Goal: Task Accomplishment & Management: Complete application form

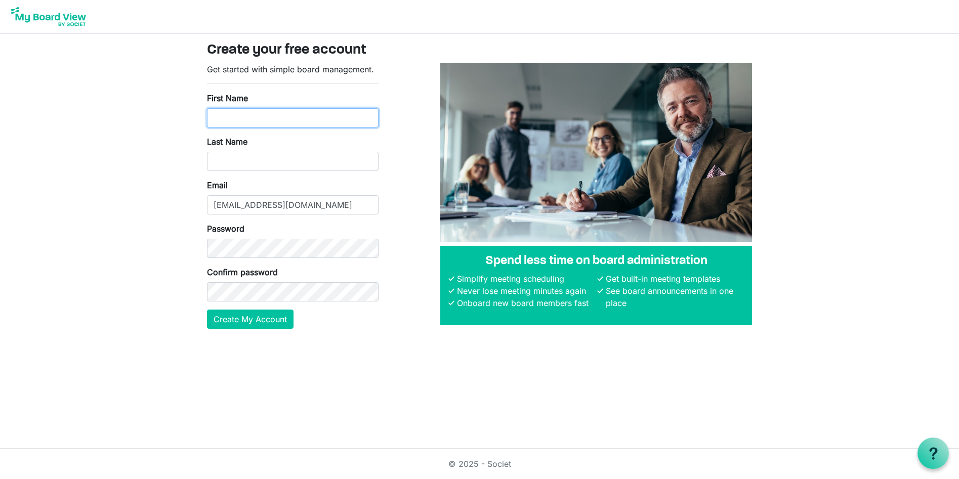
click at [239, 118] on input "First Name" at bounding box center [292, 117] width 171 height 19
type input "Julian"
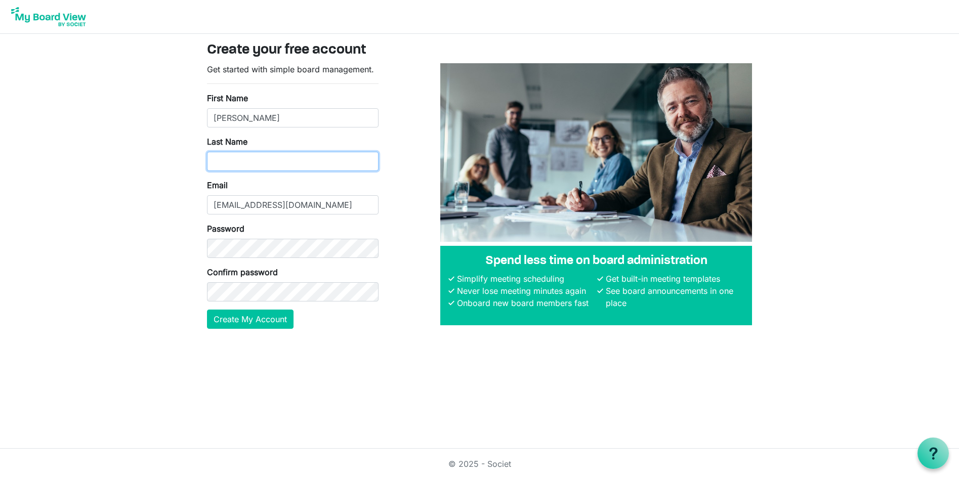
type input "Bradley"
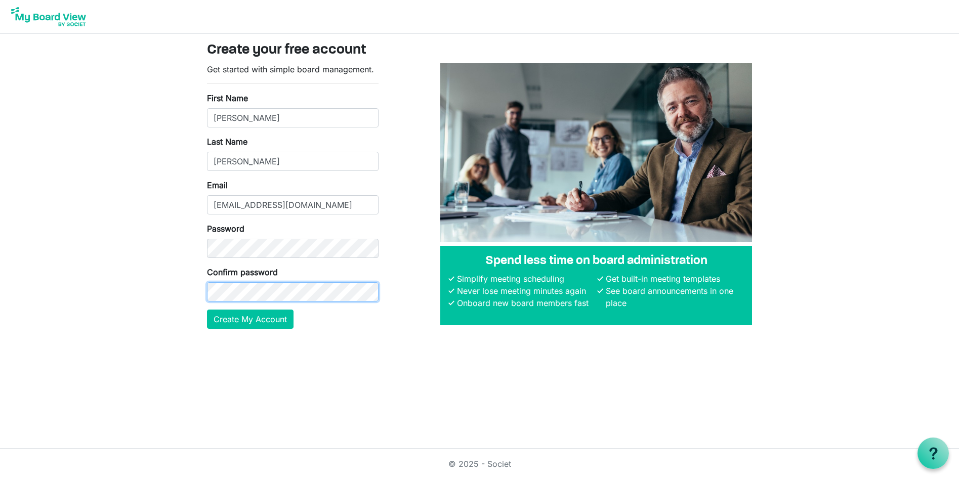
click at [207, 310] on button "Create My Account" at bounding box center [250, 319] width 86 height 19
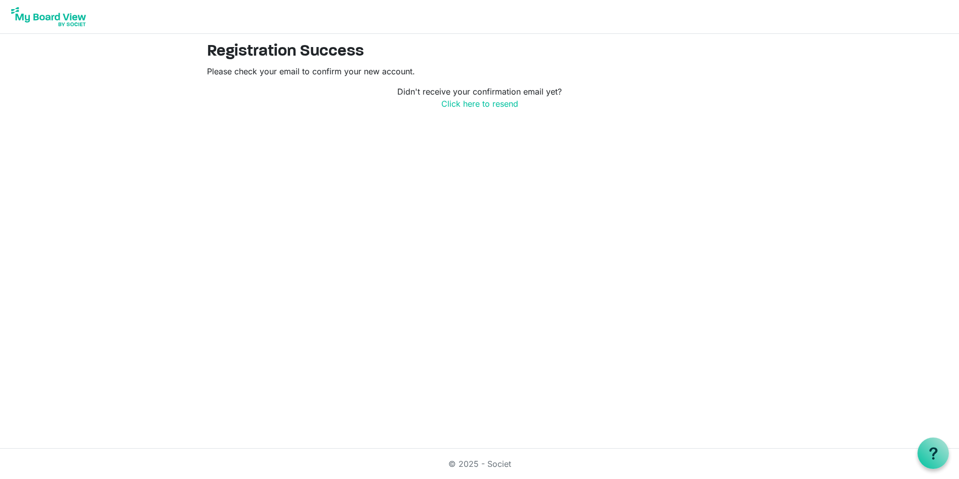
click at [923, 21] on nav at bounding box center [479, 17] width 959 height 34
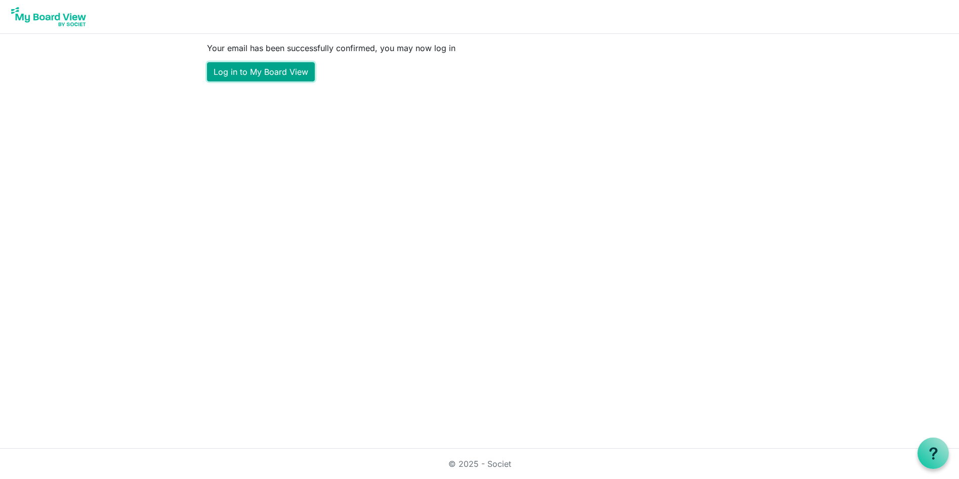
click at [255, 70] on link "Log in to My Board View" at bounding box center [261, 71] width 108 height 19
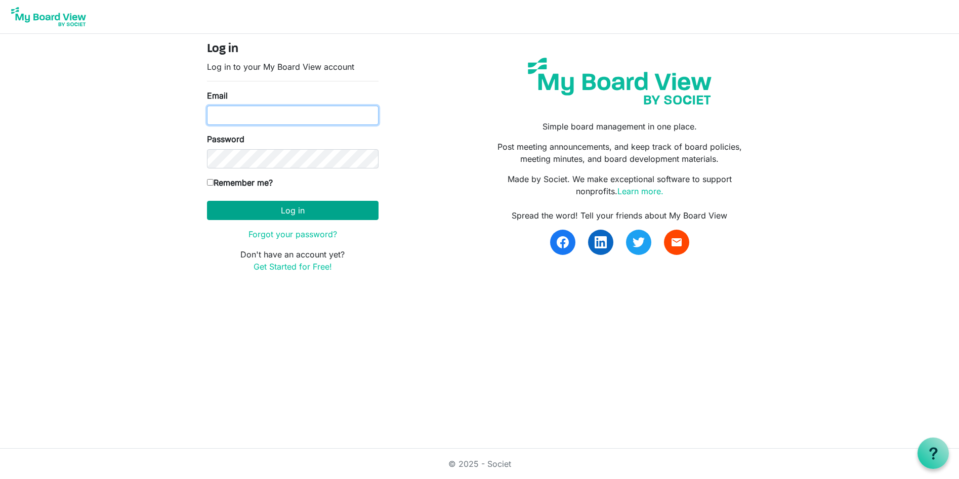
type input "jbradley@furnivallaw.co.uk"
click at [248, 206] on button "Log in" at bounding box center [292, 210] width 171 height 19
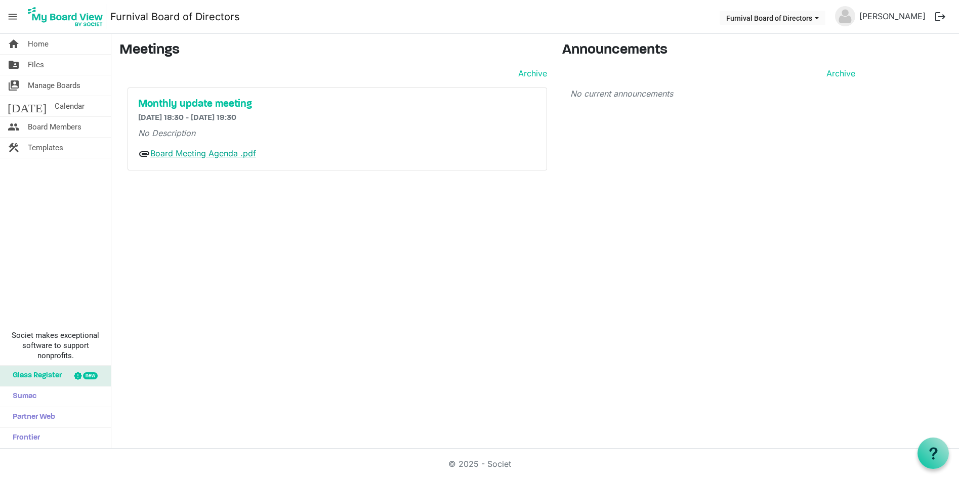
click at [191, 155] on link "Board Meeting Agenda .pdf" at bounding box center [203, 153] width 106 height 10
click at [31, 64] on span "Files" at bounding box center [36, 65] width 16 height 20
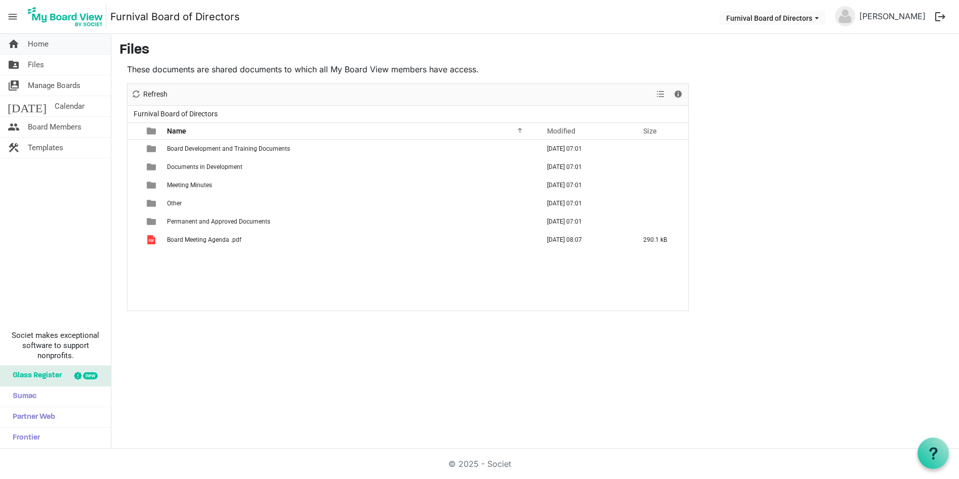
click at [31, 46] on span "Home" at bounding box center [38, 44] width 21 height 20
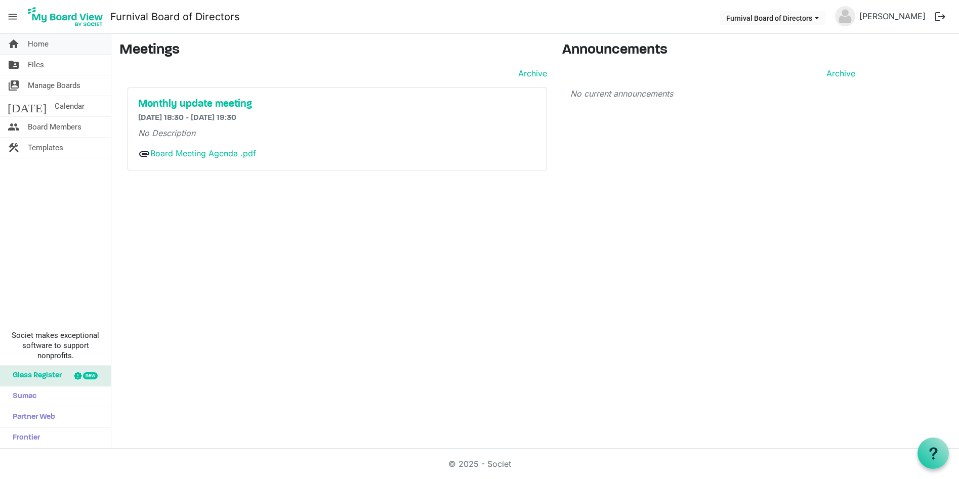
click at [36, 42] on span "Home" at bounding box center [38, 44] width 21 height 20
click at [35, 50] on span "Home" at bounding box center [38, 44] width 21 height 20
click at [39, 62] on span "Files" at bounding box center [36, 65] width 16 height 20
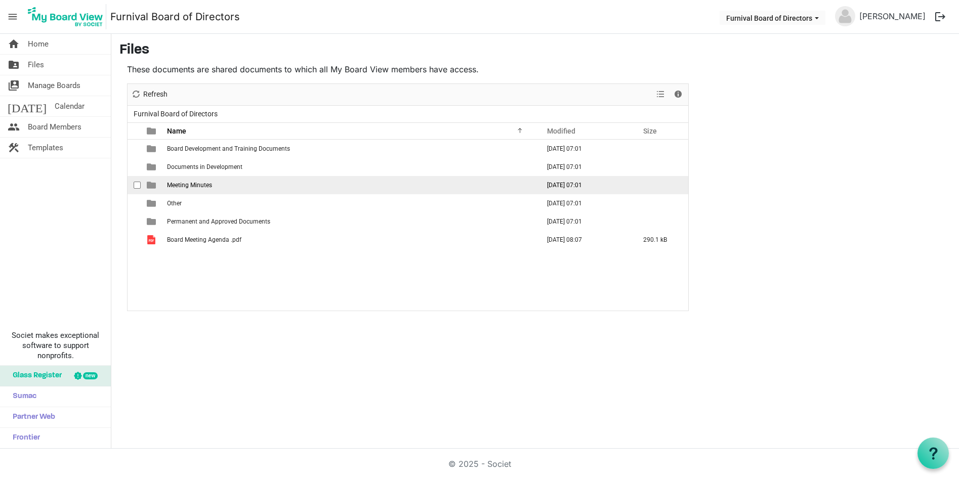
click at [191, 186] on span "Meeting Minutes" at bounding box center [189, 185] width 45 height 7
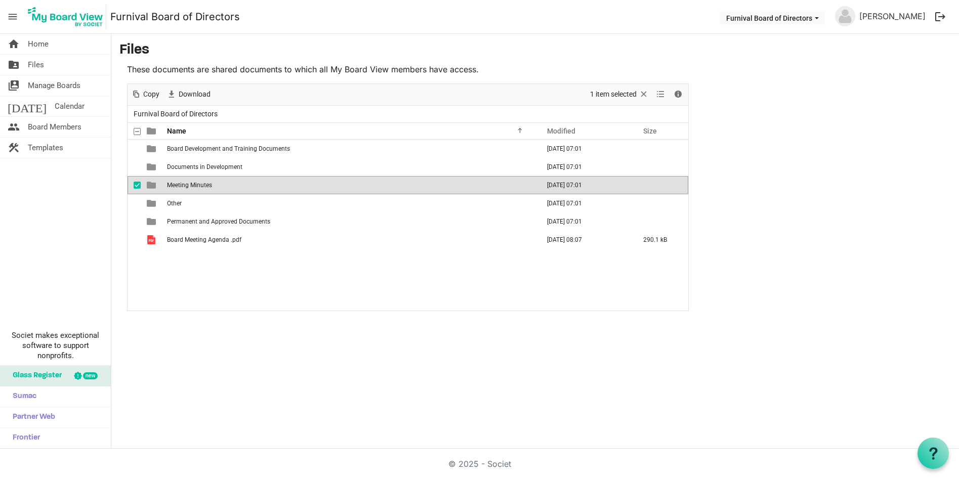
click at [194, 184] on span "Meeting Minutes" at bounding box center [189, 185] width 45 height 7
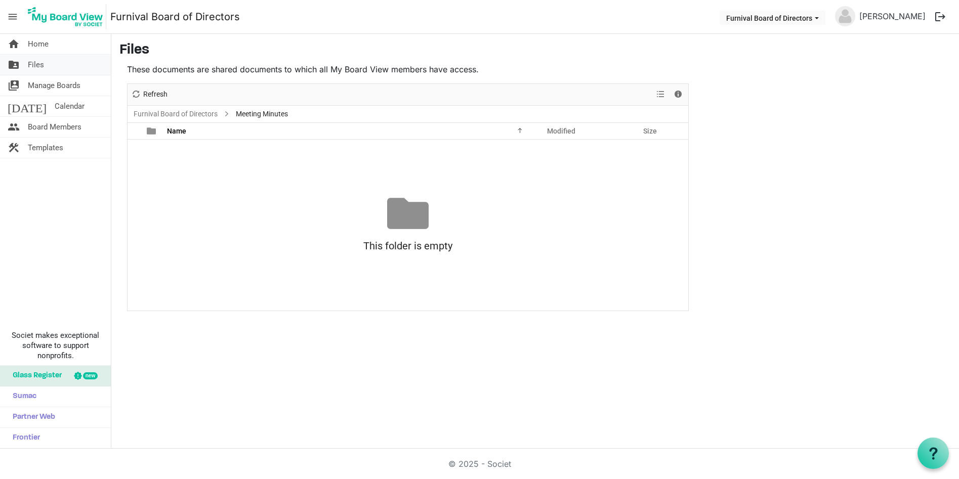
click at [39, 71] on span "Files" at bounding box center [36, 65] width 16 height 20
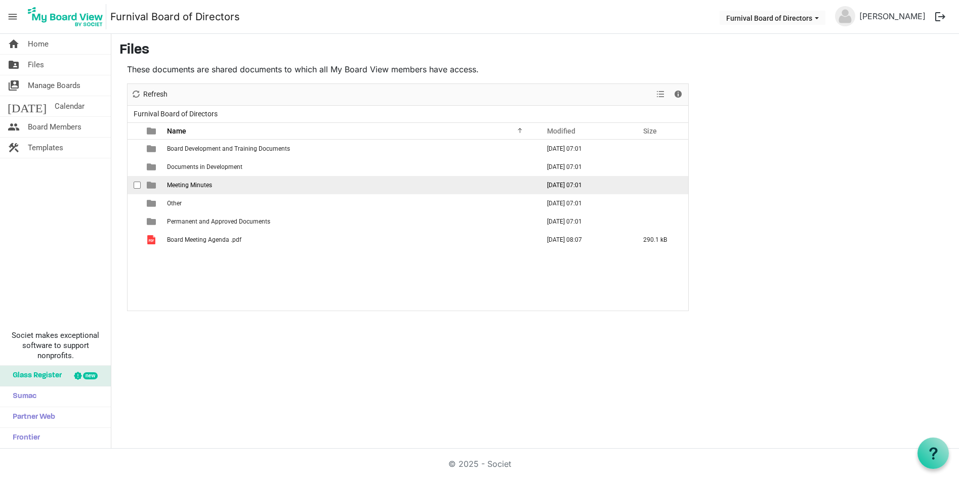
drag, startPoint x: 137, startPoint y: 183, endPoint x: 145, endPoint y: 181, distance: 9.0
click at [137, 183] on span "checkbox" at bounding box center [137, 185] width 7 height 7
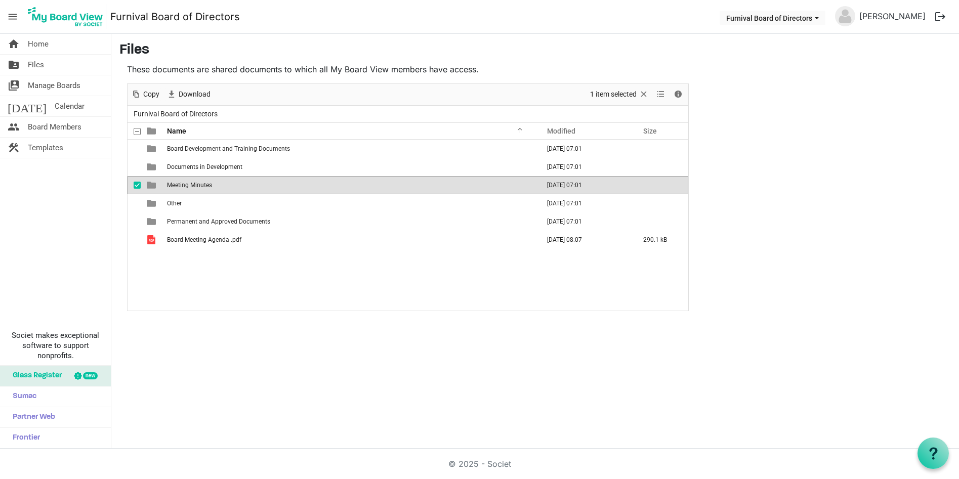
click at [180, 183] on span "Meeting Minutes" at bounding box center [189, 185] width 45 height 7
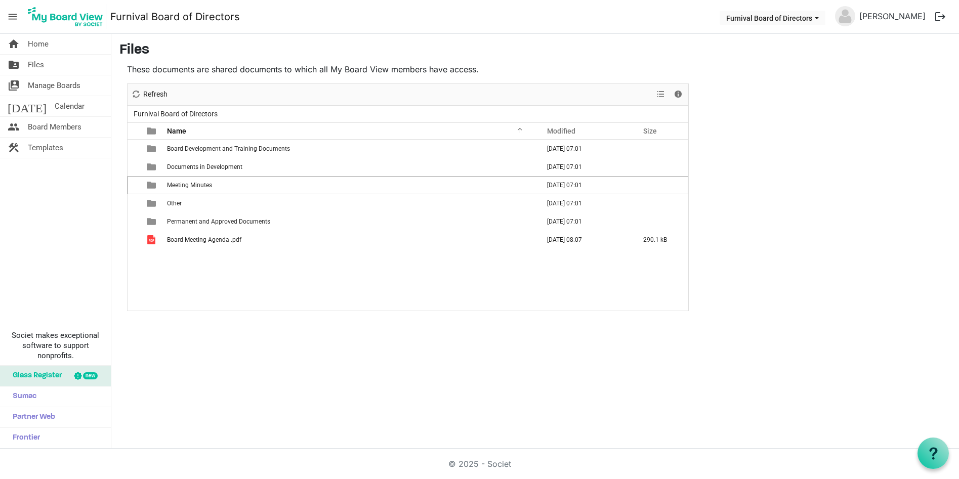
click at [181, 183] on span "Meeting Minutes" at bounding box center [189, 185] width 45 height 7
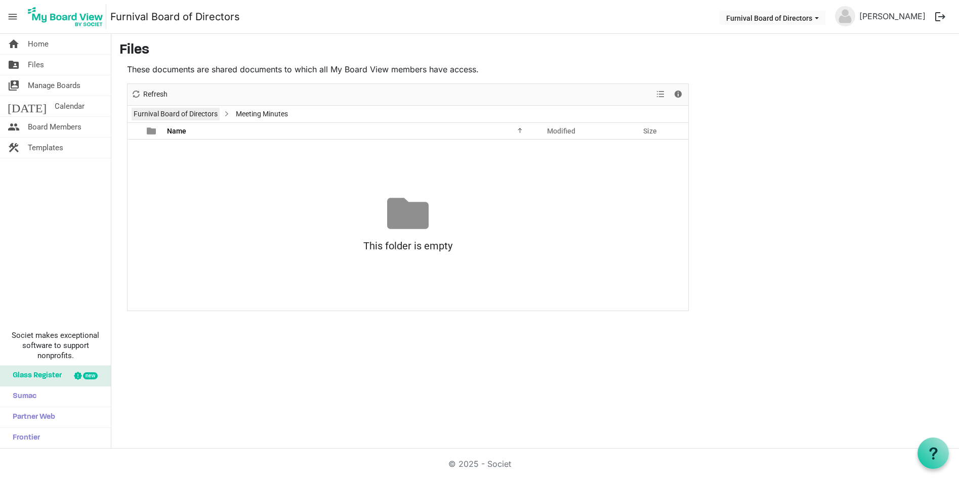
click at [194, 114] on link "Furnival Board of Directors" at bounding box center [176, 114] width 88 height 13
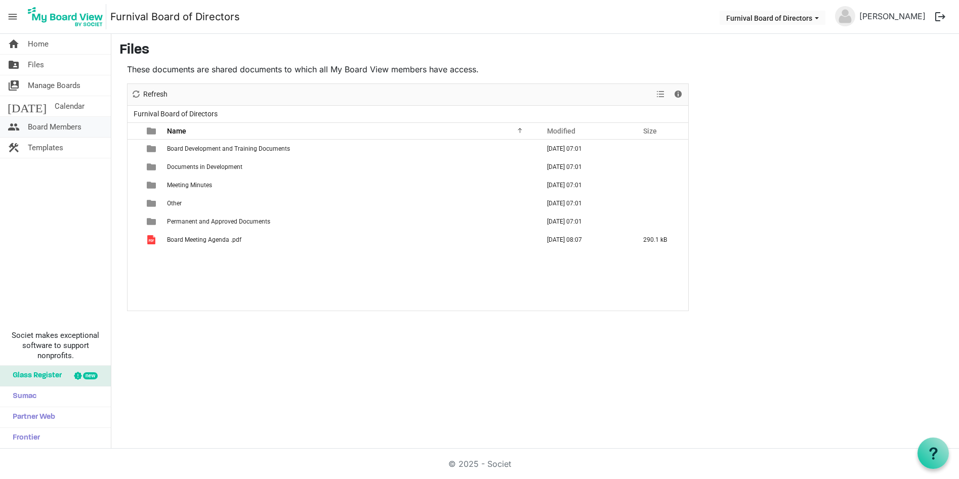
click at [63, 131] on span "Board Members" at bounding box center [55, 127] width 54 height 20
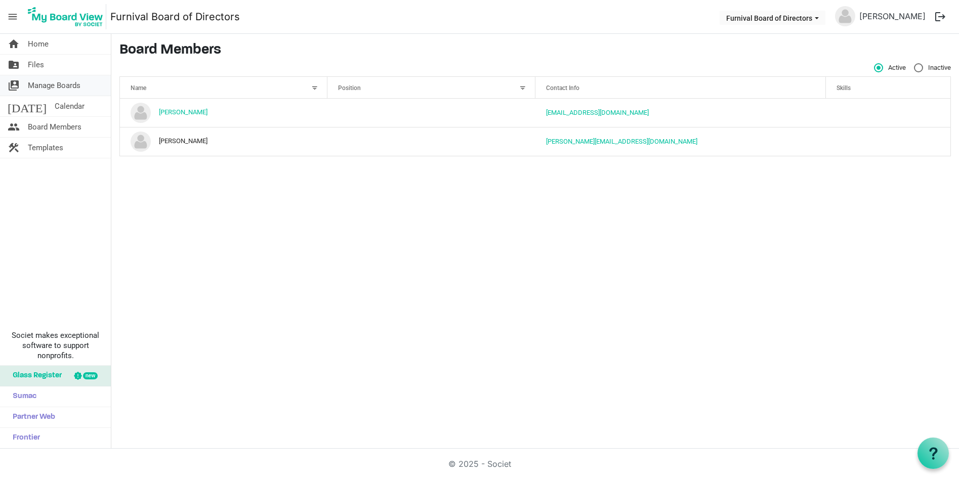
click at [66, 87] on span "Manage Boards" at bounding box center [54, 85] width 53 height 20
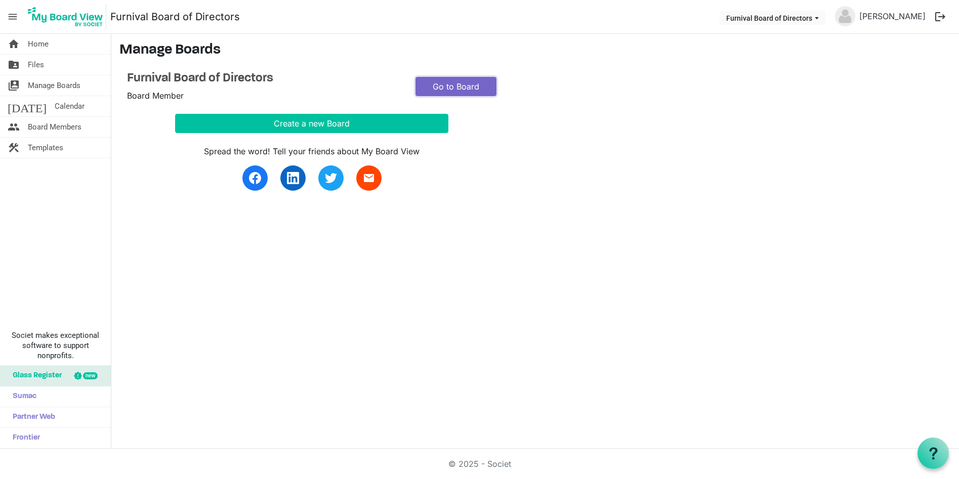
click at [450, 84] on link "Go to Board" at bounding box center [455, 86] width 81 height 19
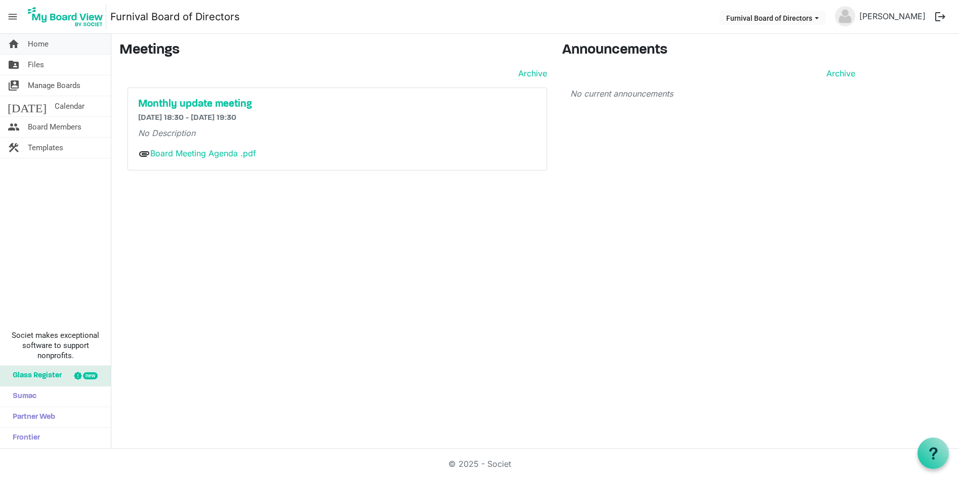
click at [28, 40] on span "Home" at bounding box center [38, 44] width 21 height 20
click at [11, 17] on span "menu" at bounding box center [12, 16] width 19 height 19
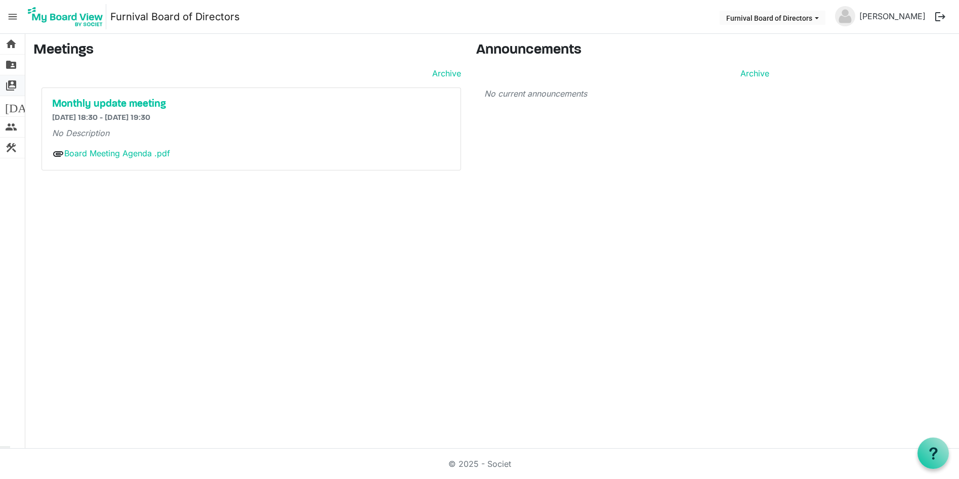
click at [10, 88] on span "switch_account" at bounding box center [11, 85] width 12 height 20
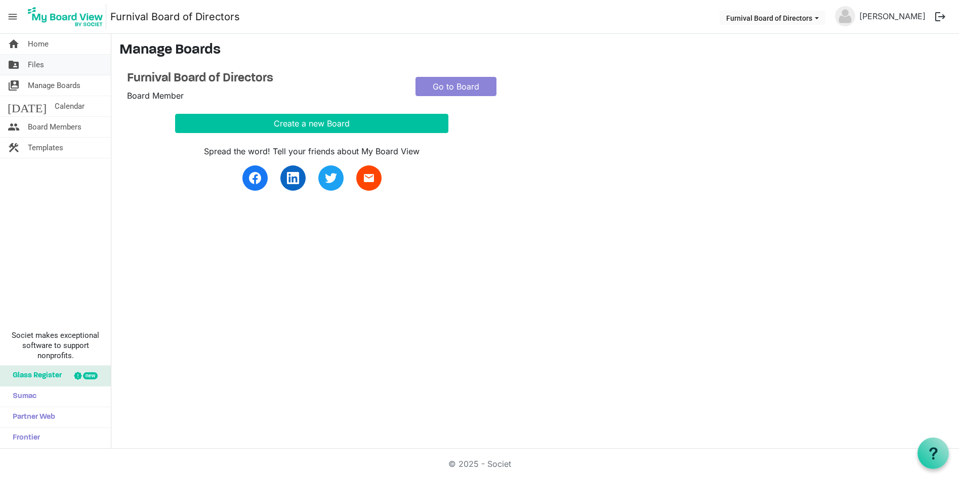
click at [12, 65] on span "folder_shared" at bounding box center [14, 65] width 12 height 20
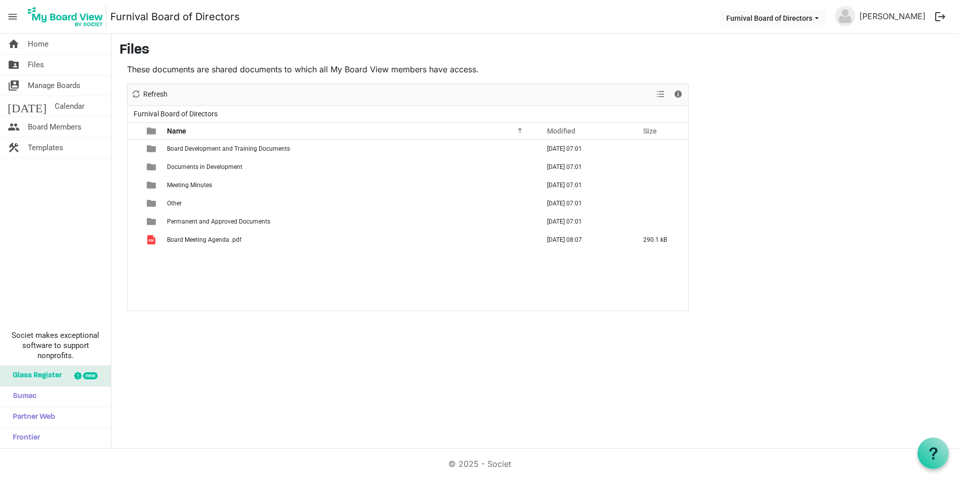
click at [265, 258] on div "Board Development and Training Documents September 17, 2025 07:01 Documents in …" at bounding box center [407, 225] width 560 height 171
click at [662, 96] on span "View dropdownbutton" at bounding box center [660, 94] width 12 height 13
click at [661, 96] on span "View dropdownbutton" at bounding box center [660, 94] width 12 height 13
click at [141, 97] on span "Refresh" at bounding box center [136, 94] width 12 height 13
click at [11, 20] on span "menu" at bounding box center [12, 16] width 19 height 19
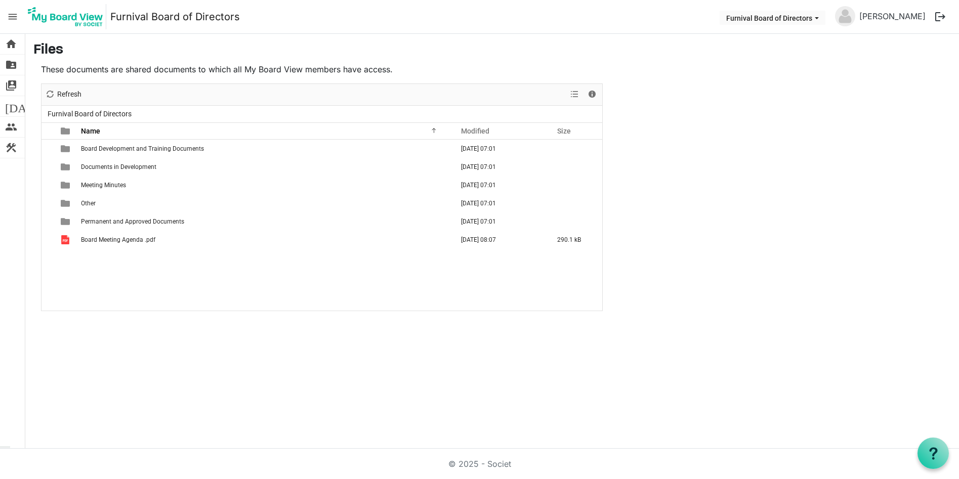
click at [11, 20] on span "menu" at bounding box center [12, 16] width 19 height 19
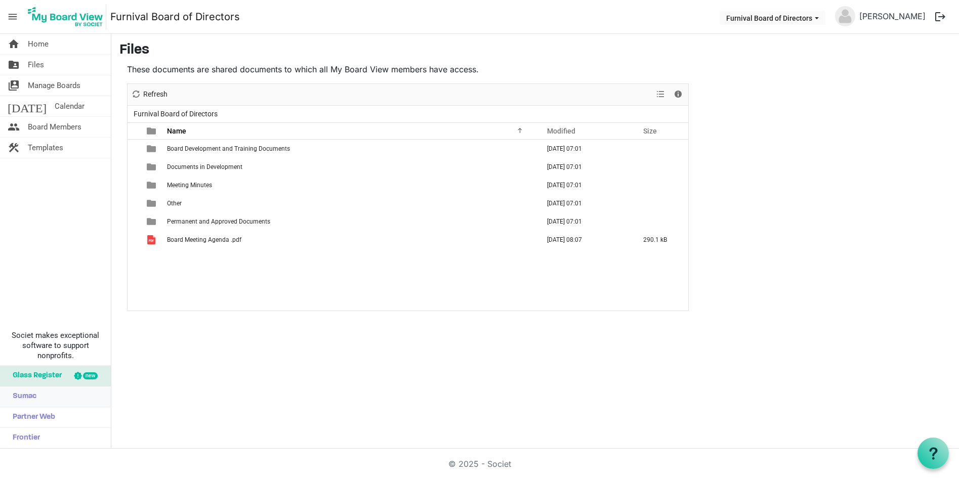
click at [30, 396] on span "Sumac" at bounding box center [22, 396] width 29 height 20
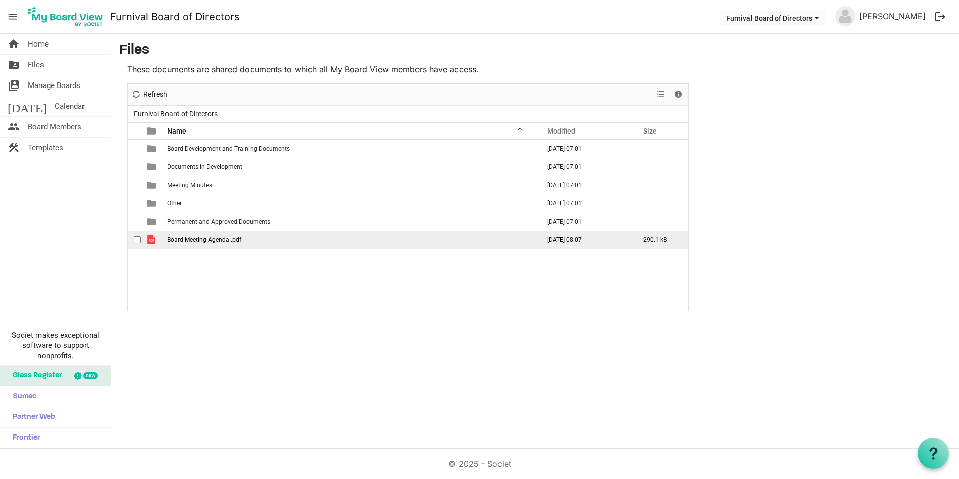
click at [228, 242] on span "Board Meeting Agenda .pdf" at bounding box center [204, 239] width 74 height 7
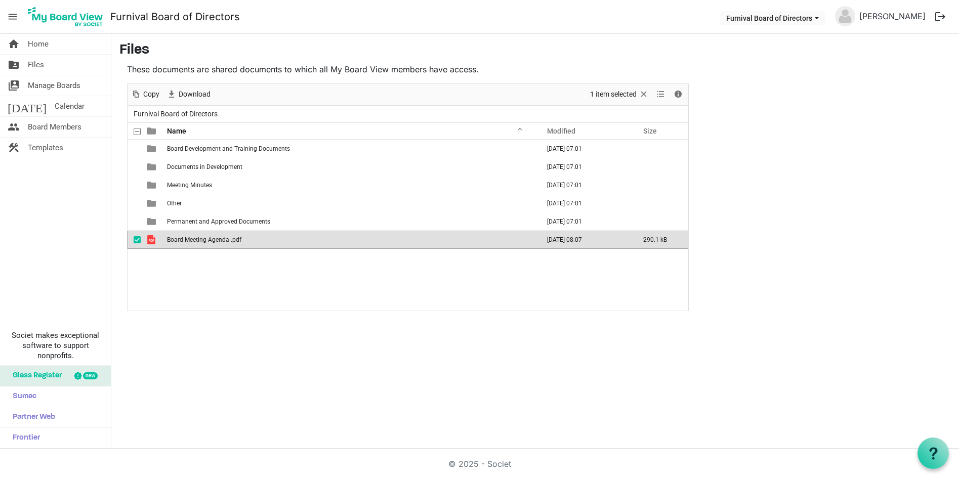
click at [228, 242] on span "Board Meeting Agenda .pdf" at bounding box center [204, 239] width 74 height 7
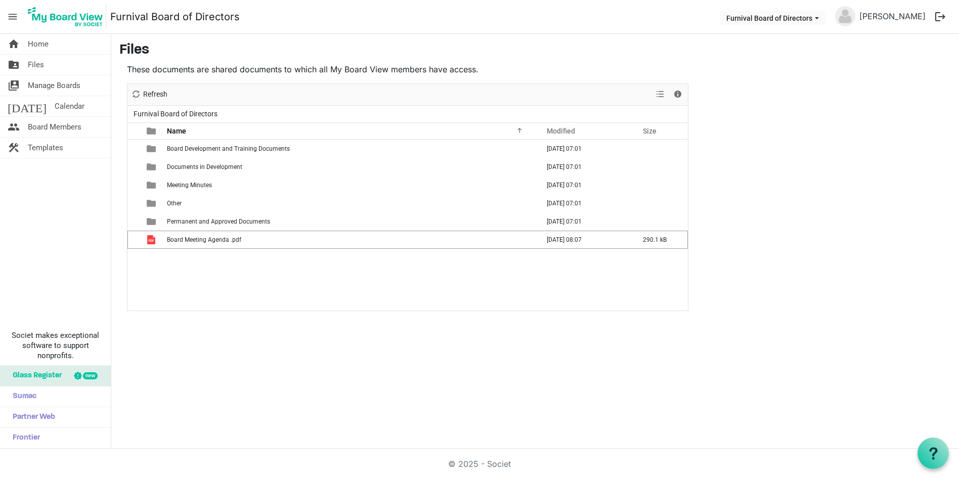
click at [279, 286] on div "Board Development and Training Documents September 17, 2025 07:01 Documents in …" at bounding box center [407, 225] width 560 height 171
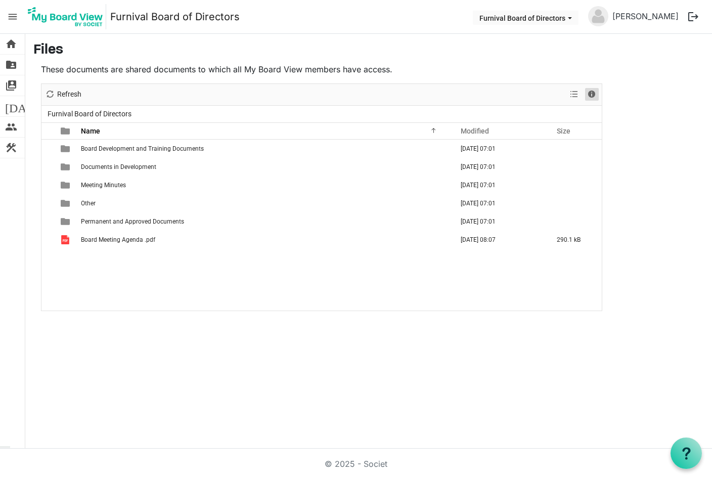
click at [595, 96] on span "Details" at bounding box center [592, 94] width 12 height 13
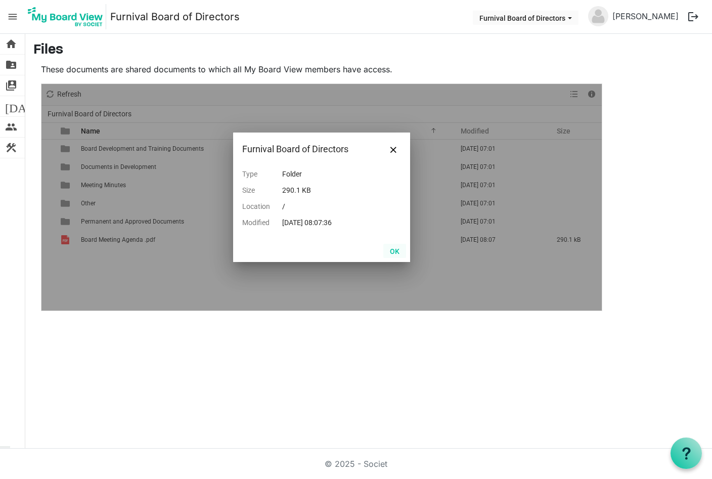
click at [397, 253] on button "OK" at bounding box center [394, 251] width 23 height 14
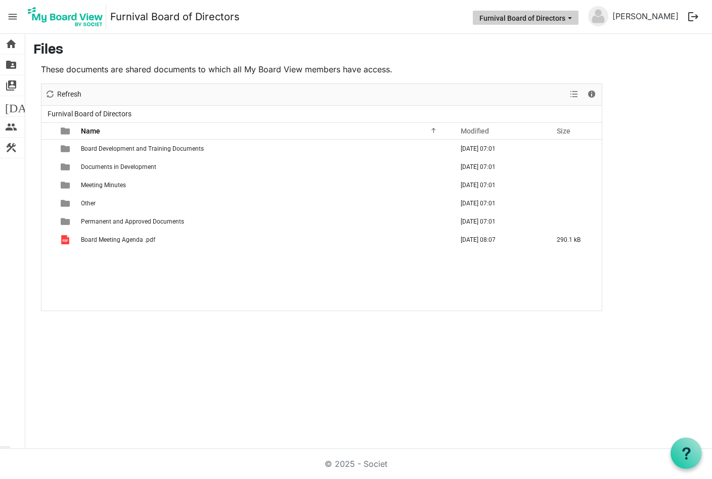
click at [567, 20] on button "Furnival Board of Directors" at bounding box center [526, 18] width 106 height 14
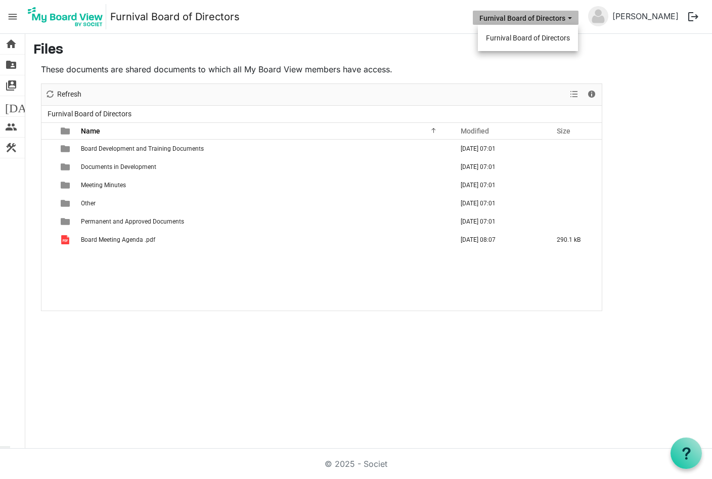
click at [562, 19] on button "Furnival Board of Directors" at bounding box center [526, 18] width 106 height 14
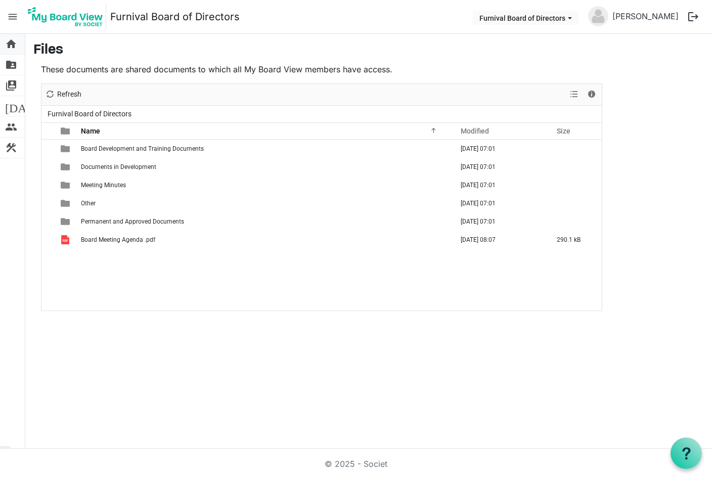
click at [9, 46] on span "home" at bounding box center [11, 44] width 12 height 20
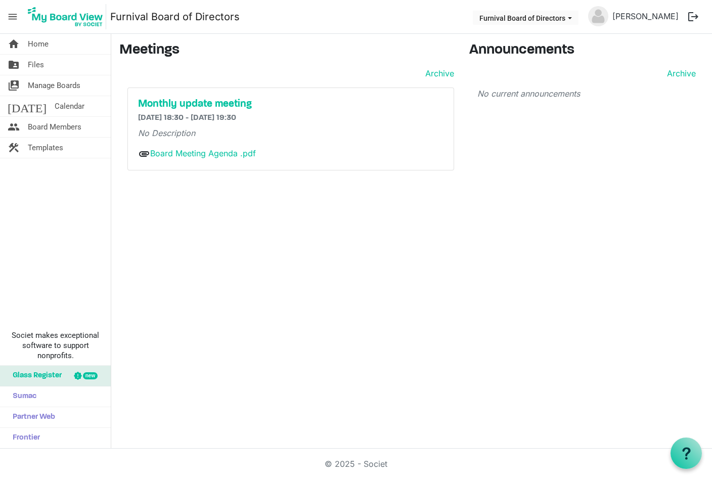
click at [8, 45] on span "home" at bounding box center [14, 44] width 12 height 20
click at [320, 234] on div "home Home folder_shared Files switch_account Manage Boards [DATE] Calendar peop…" at bounding box center [356, 241] width 712 height 415
click at [61, 86] on span "Manage Boards" at bounding box center [54, 85] width 53 height 20
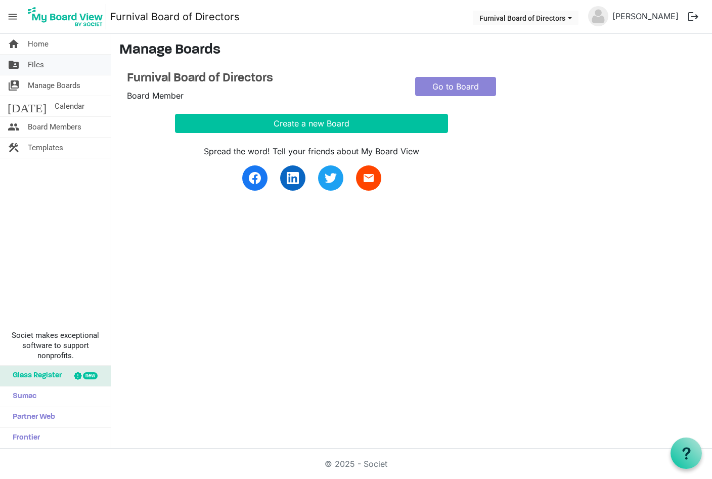
click at [41, 71] on span "Files" at bounding box center [36, 65] width 16 height 20
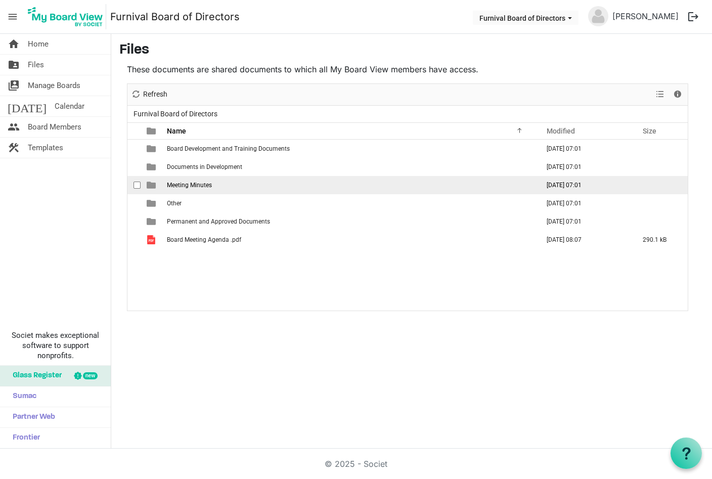
click at [197, 184] on span "Meeting Minutes" at bounding box center [189, 185] width 45 height 7
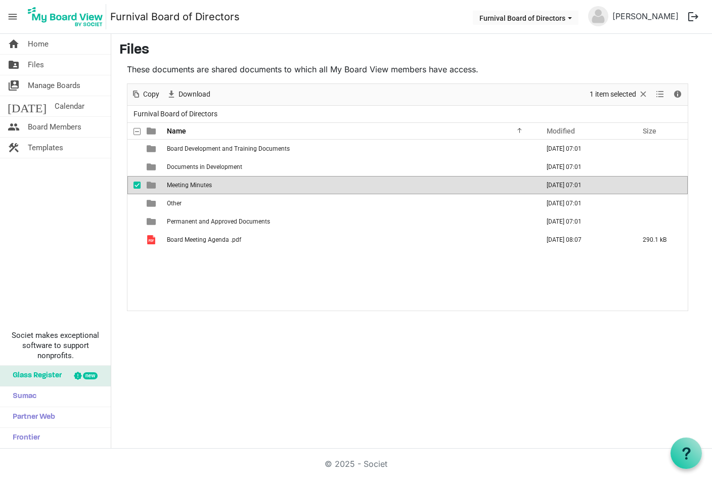
click at [197, 187] on span "Meeting Minutes" at bounding box center [189, 185] width 45 height 7
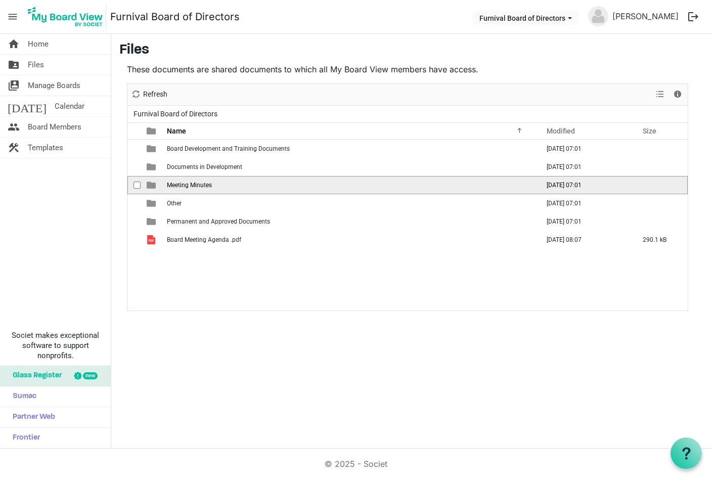
click at [197, 187] on span "Meeting Minutes" at bounding box center [189, 185] width 45 height 7
